Goal: Information Seeking & Learning: Find specific fact

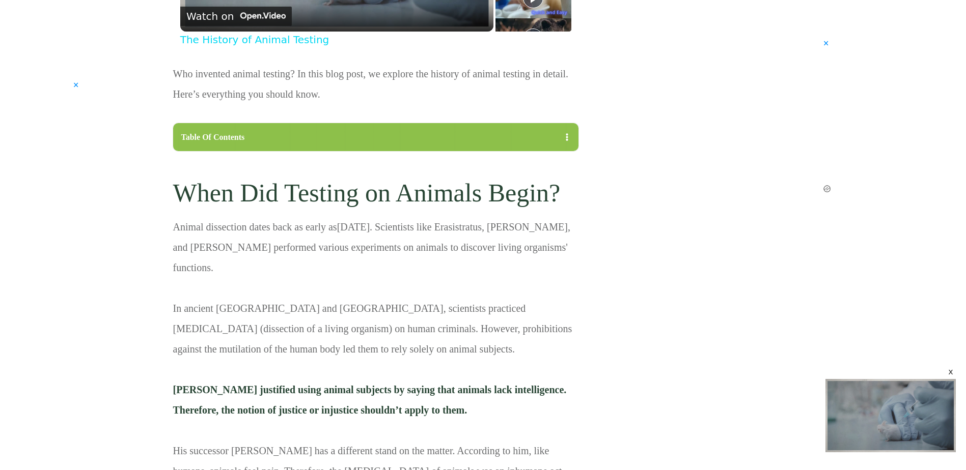
scroll to position [814, 0]
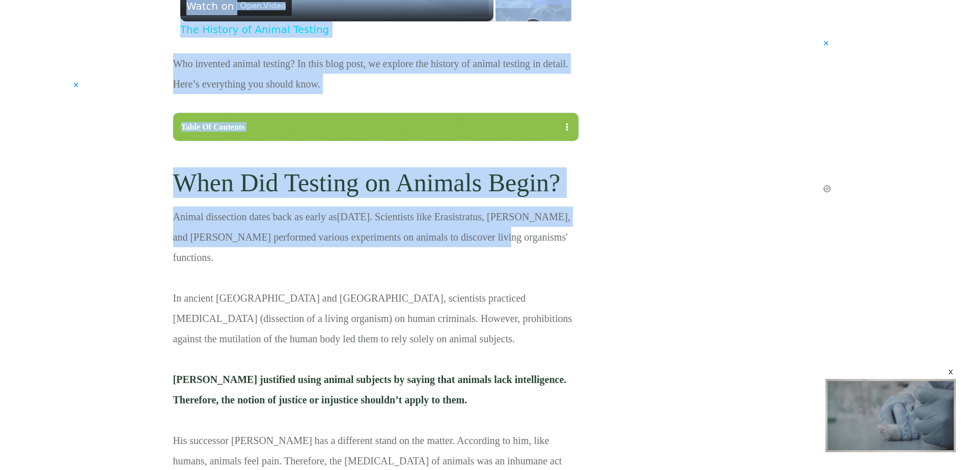
drag, startPoint x: 171, startPoint y: 220, endPoint x: 481, endPoint y: 239, distance: 310.6
click at [481, 239] on p "Animal dissection dates back as early as [DATE] . Scientists like Erasistratus,…" at bounding box center [375, 455] width 405 height 496
click at [203, 224] on p "Animal dissection dates back as early as [DATE] . Scientists like Erasistratus,…" at bounding box center [375, 455] width 405 height 496
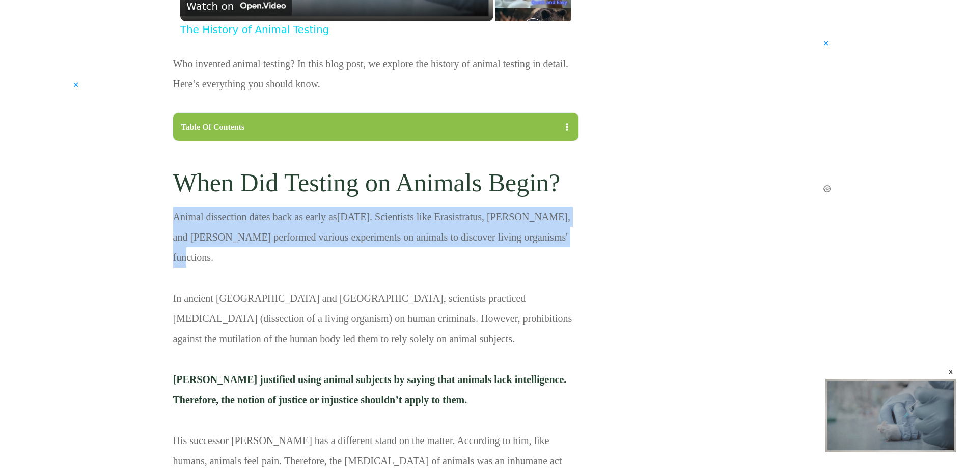
drag, startPoint x: 176, startPoint y: 218, endPoint x: 558, endPoint y: 232, distance: 382.5
click at [558, 232] on p "Animal dissection dates back as early as [DATE] . Scientists like Erasistratus,…" at bounding box center [375, 455] width 405 height 496
copy p "Animal dissection dates back as early as [DATE] . Scientists like Erasistratus,…"
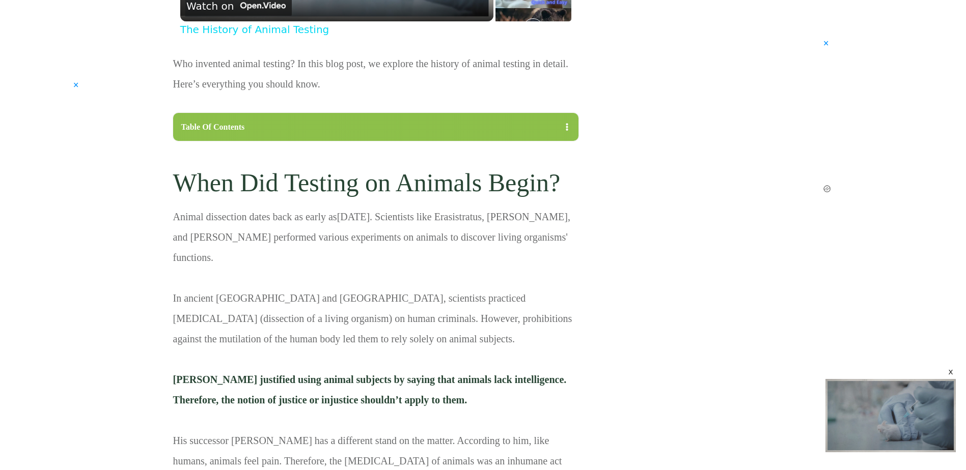
click at [321, 338] on p "Animal dissection dates back as early as [DATE] . Scientists like Erasistratus,…" at bounding box center [375, 455] width 405 height 496
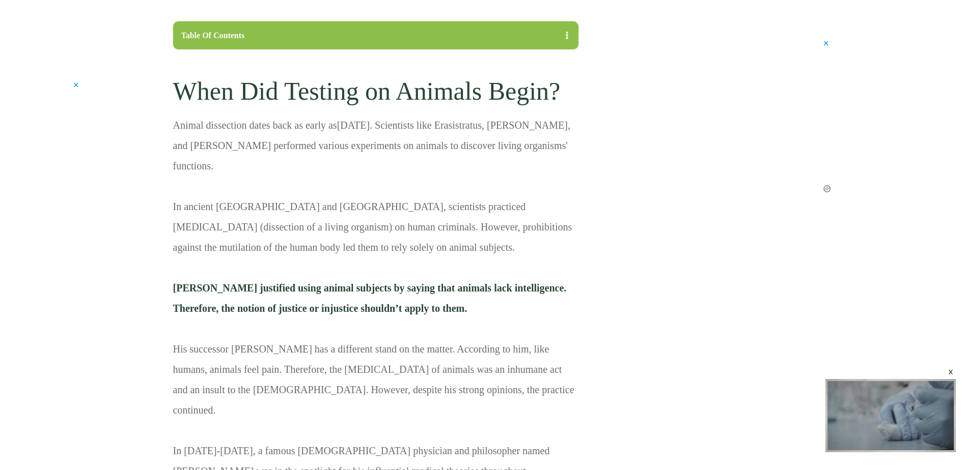
scroll to position [916, 0]
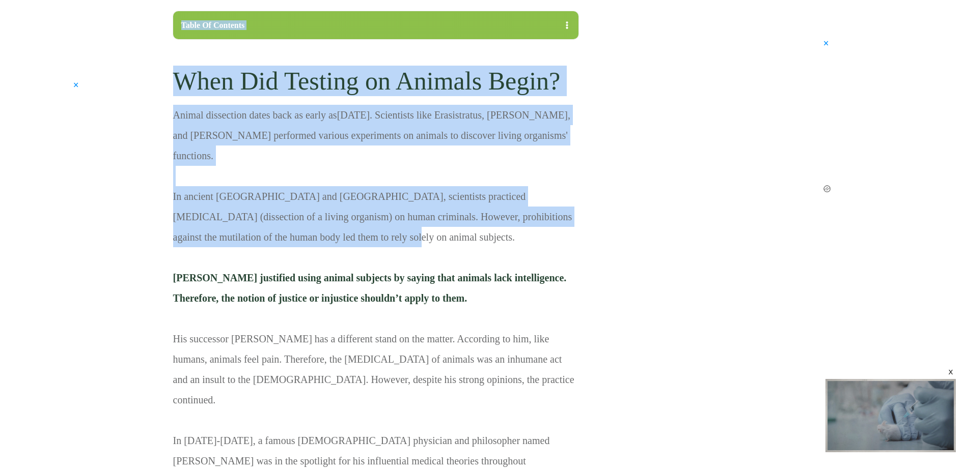
drag, startPoint x: 185, startPoint y: 178, endPoint x: 303, endPoint y: 213, distance: 123.2
click at [303, 213] on p "Animal dissection dates back as early as [DATE] . Scientists like Erasistratus,…" at bounding box center [375, 353] width 405 height 496
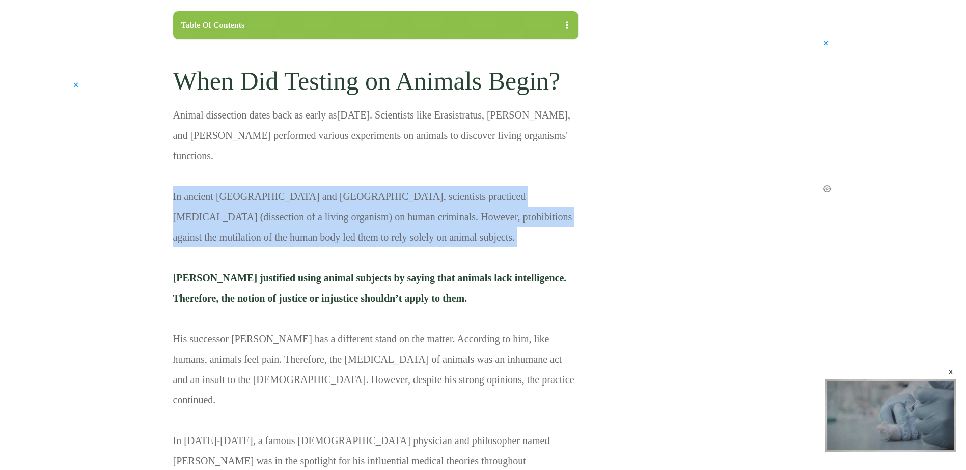
click at [303, 213] on p "Animal dissection dates back as early as [DATE] . Scientists like Erasistratus,…" at bounding box center [375, 353] width 405 height 496
copy p "In ancient [GEOGRAPHIC_DATA] and [GEOGRAPHIC_DATA], scientists practiced [MEDIC…"
drag, startPoint x: 174, startPoint y: 175, endPoint x: 318, endPoint y: 218, distance: 150.3
click at [318, 218] on p "Animal dissection dates back as early as [DATE] . Scientists like Erasistratus,…" at bounding box center [375, 353] width 405 height 496
